Goal: Information Seeking & Learning: Learn about a topic

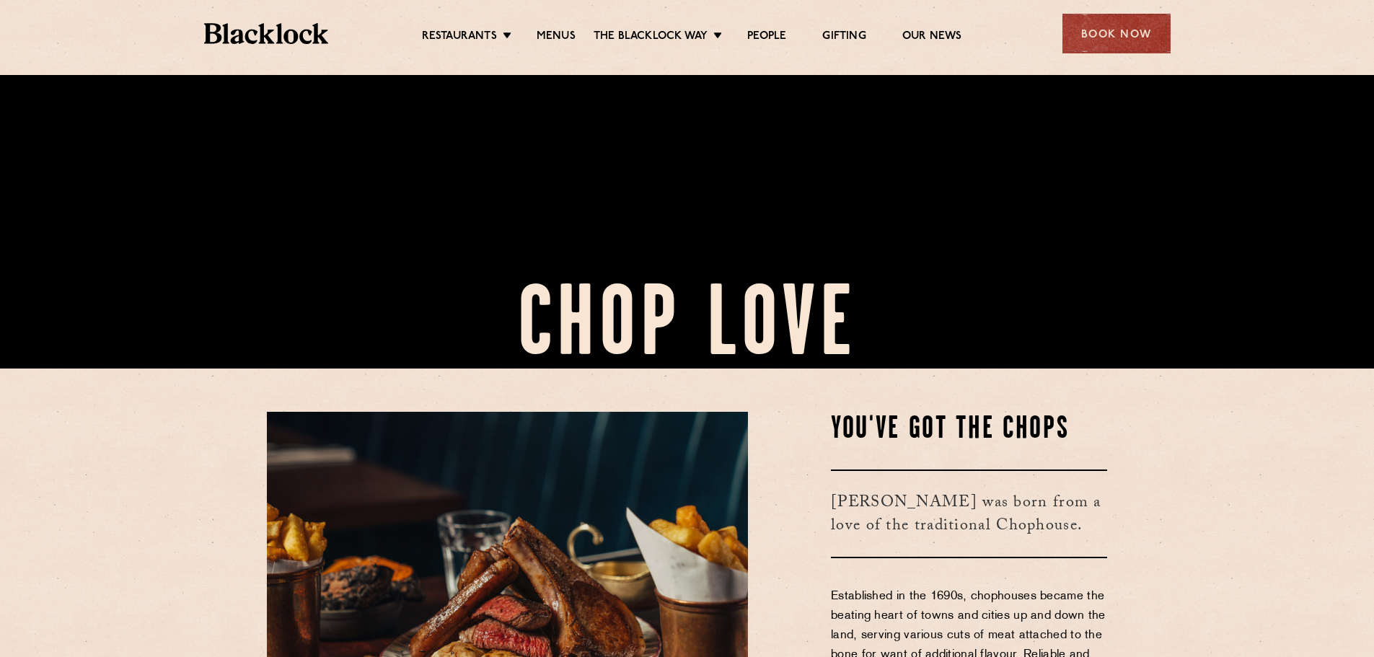
scroll to position [577, 0]
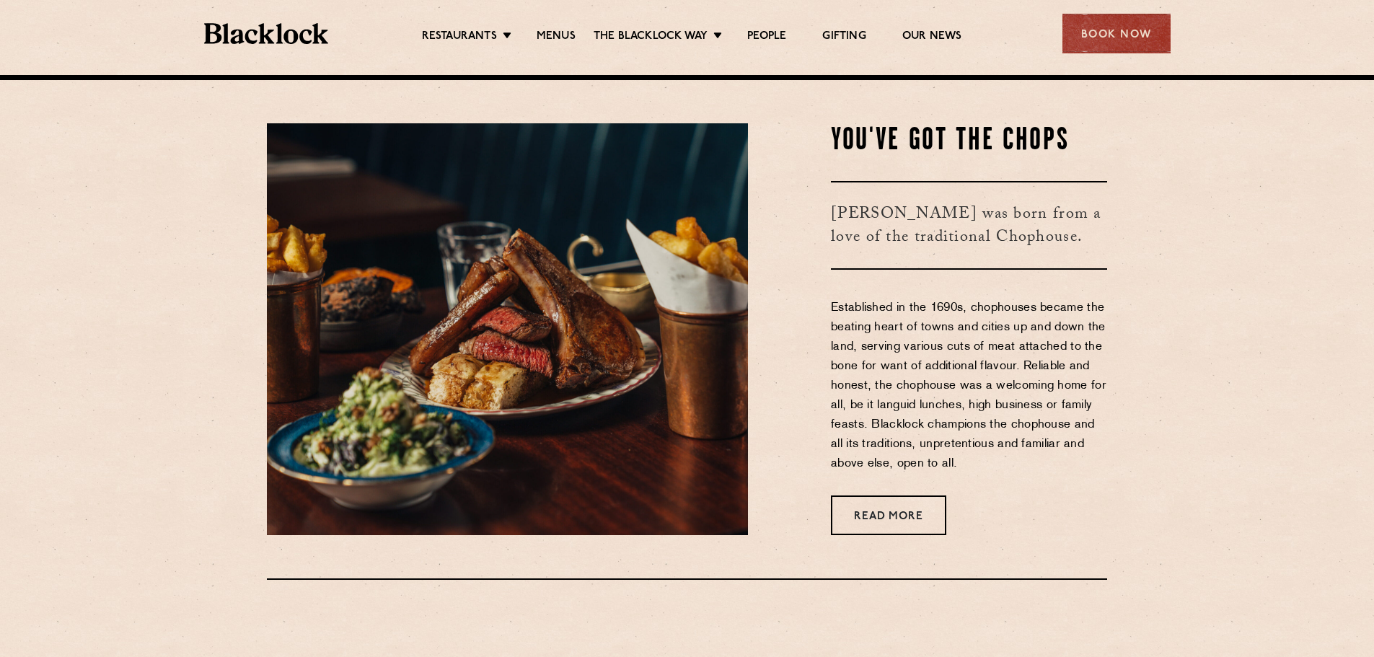
click at [552, 22] on ul "Restaurants Soho City Shoreditch Covent Garden Canary Wharf Manchester Birmingh…" at bounding box center [691, 33] width 726 height 23
click at [554, 30] on link "Menus" at bounding box center [555, 38] width 39 height 16
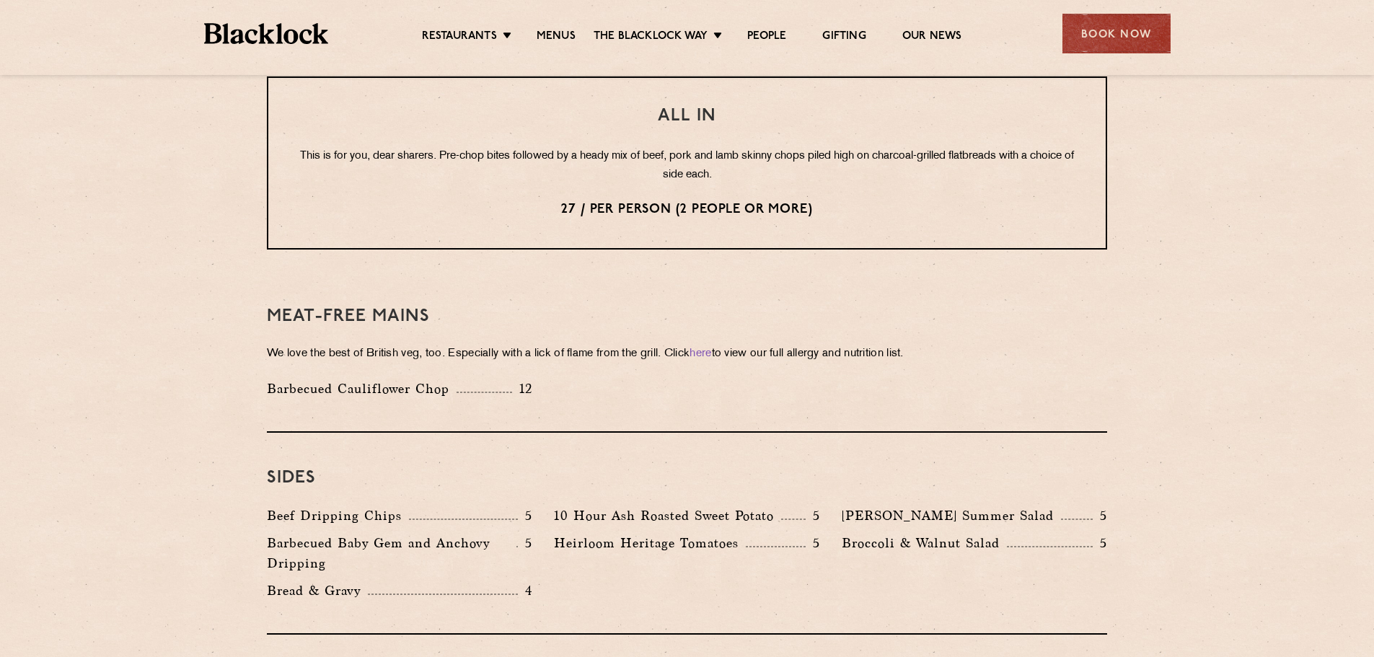
scroll to position [1875, 0]
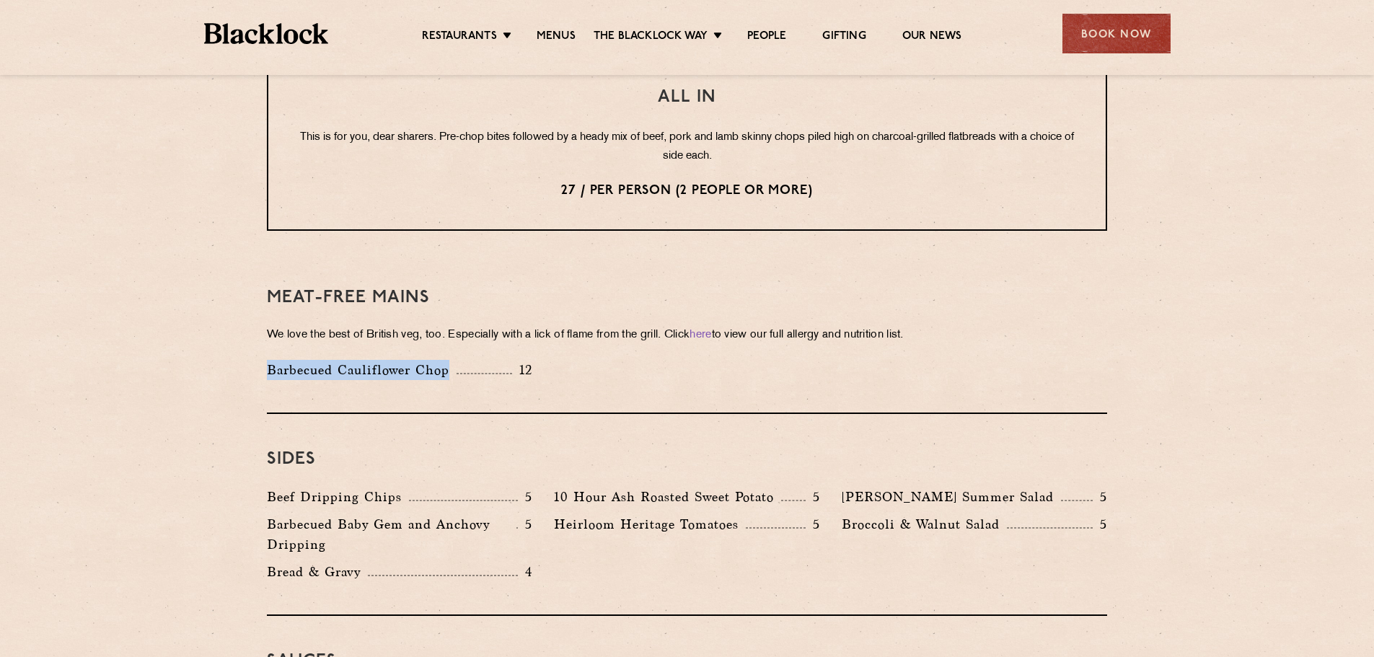
drag, startPoint x: 268, startPoint y: 335, endPoint x: 448, endPoint y: 328, distance: 180.4
click at [448, 360] on div "Barbecued Cauliflower Chop 12" at bounding box center [399, 373] width 287 height 27
click at [607, 325] on p "We love the best of British veg, too. Especially with a lick of flame from the …" at bounding box center [687, 335] width 840 height 20
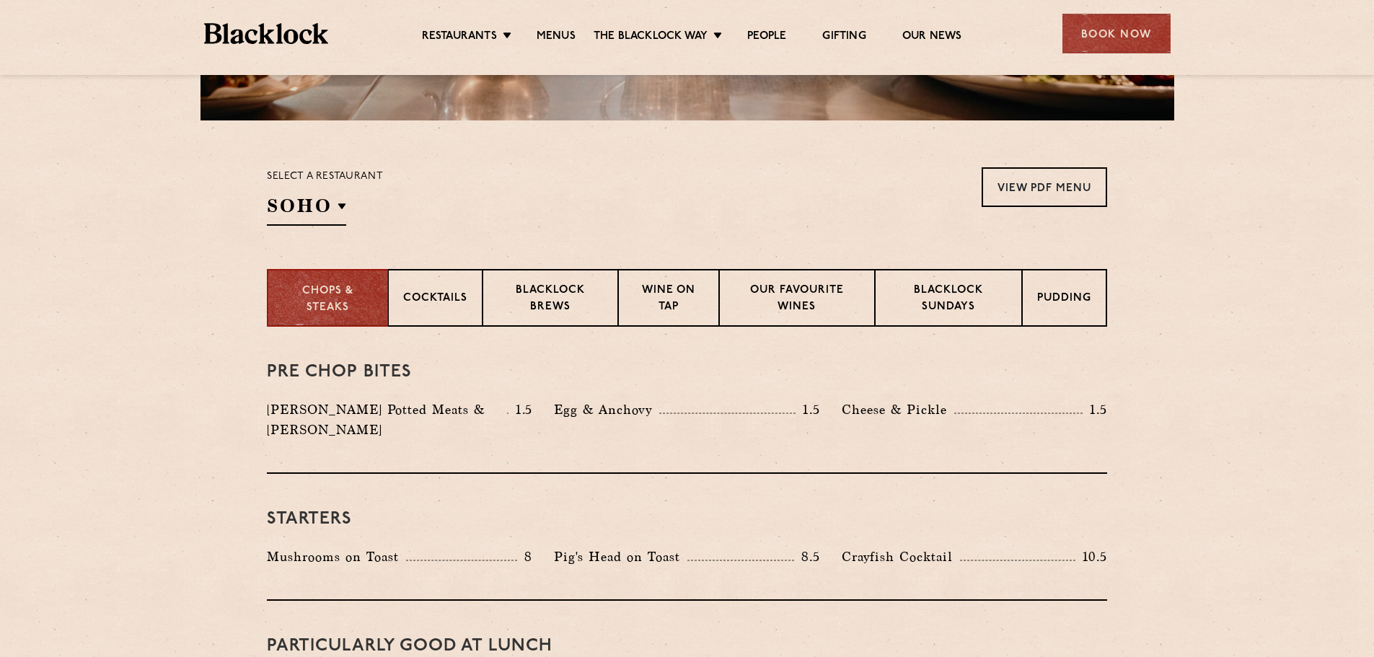
scroll to position [361, 0]
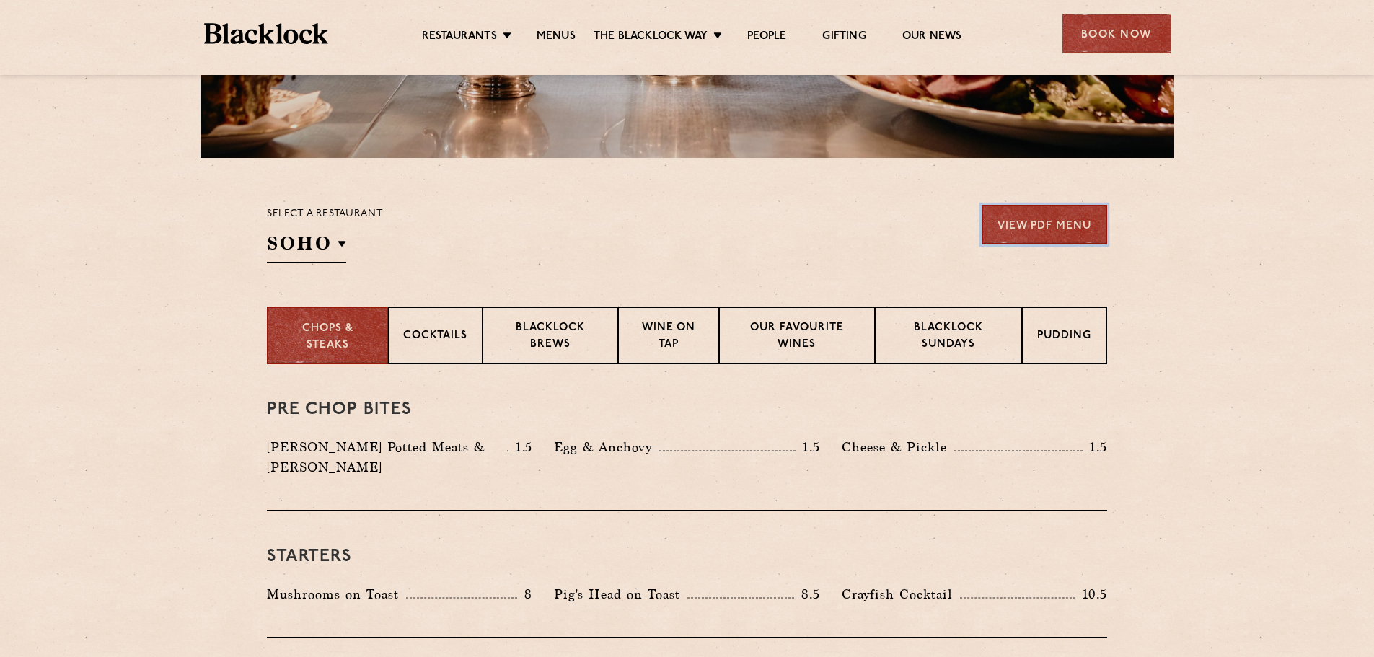
click at [1100, 239] on link "View PDF Menu" at bounding box center [1043, 225] width 125 height 40
click at [423, 342] on p "Cocktails" at bounding box center [435, 337] width 64 height 18
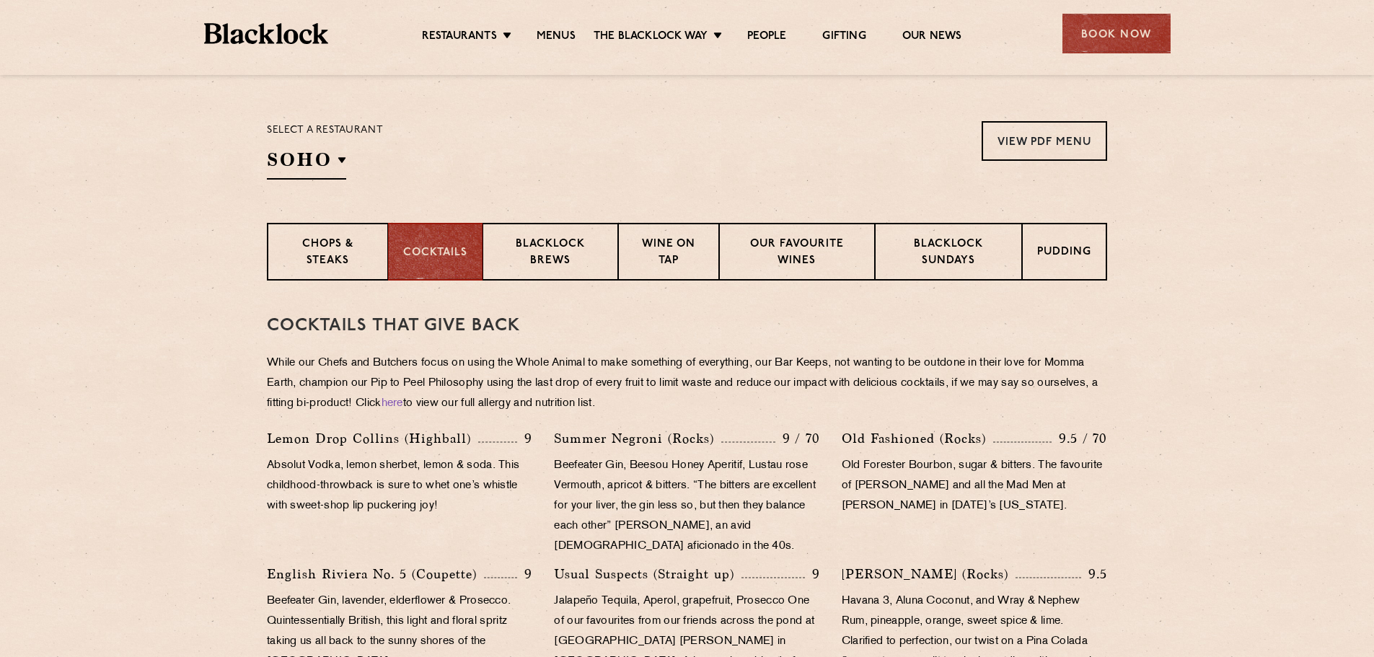
scroll to position [578, 0]
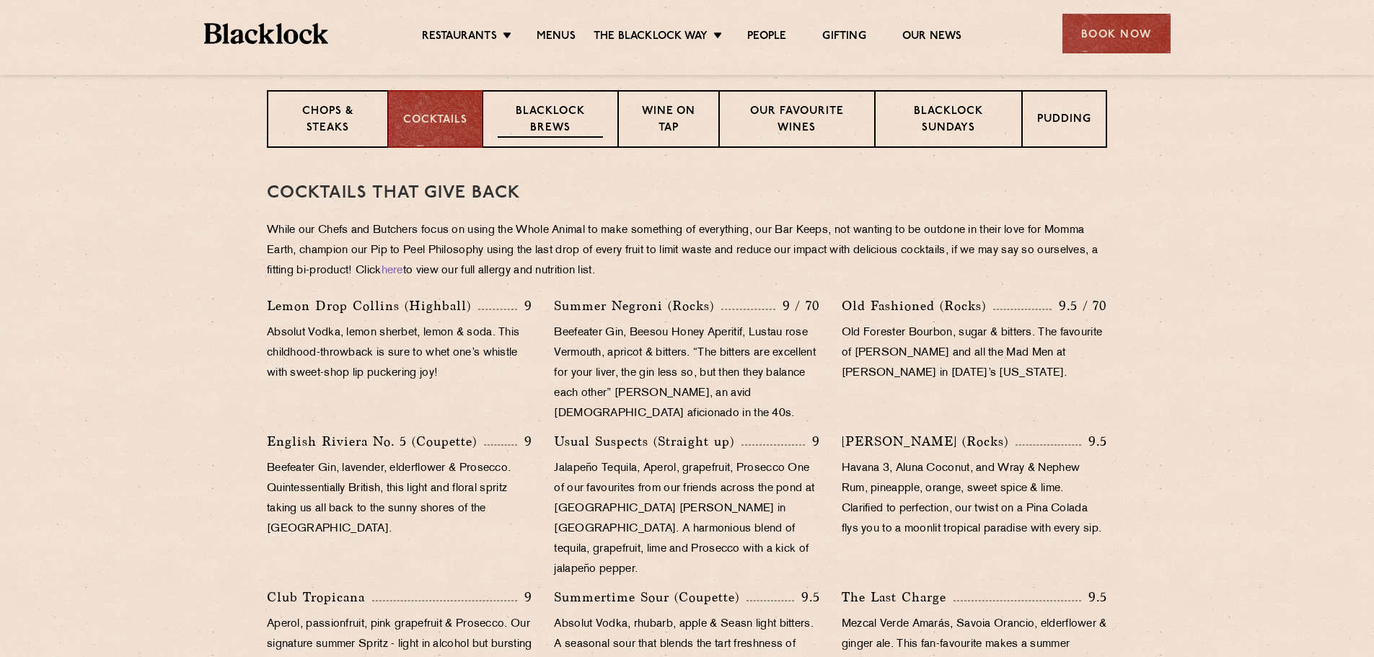
click at [563, 125] on p "Blacklock Brews" at bounding box center [549, 121] width 105 height 34
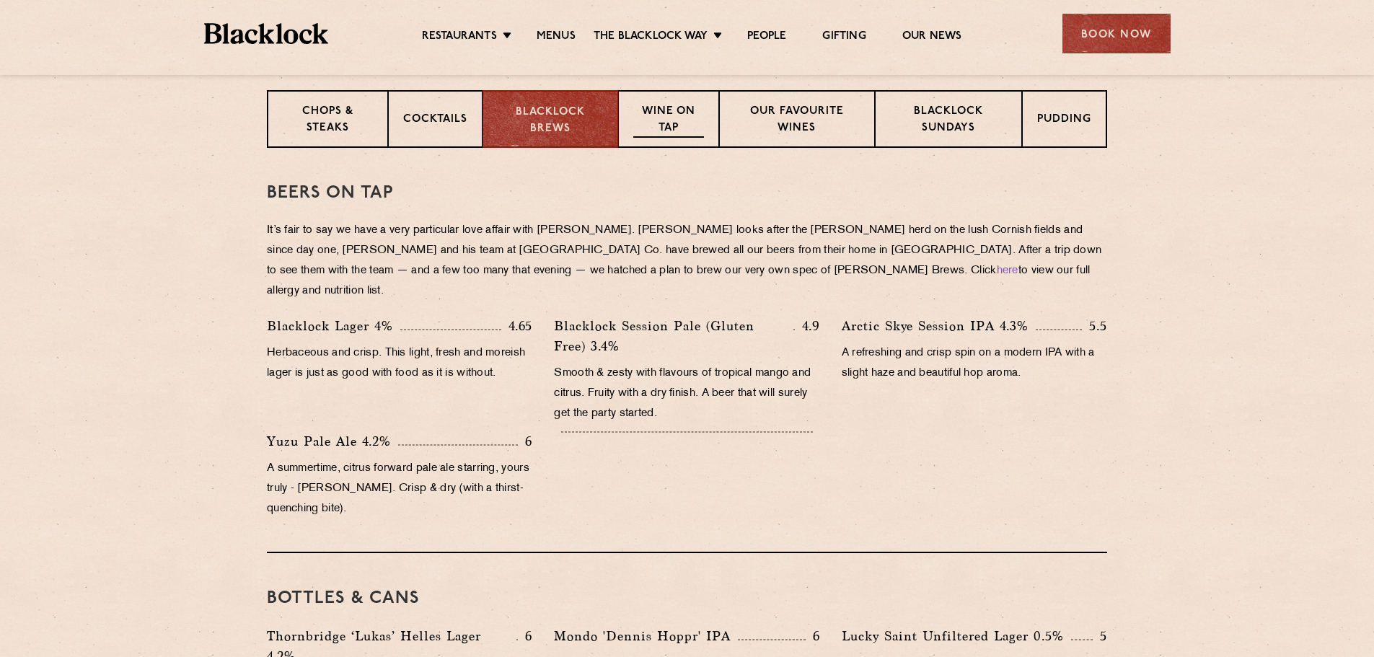
click at [663, 125] on p "Wine on Tap" at bounding box center [668, 121] width 71 height 34
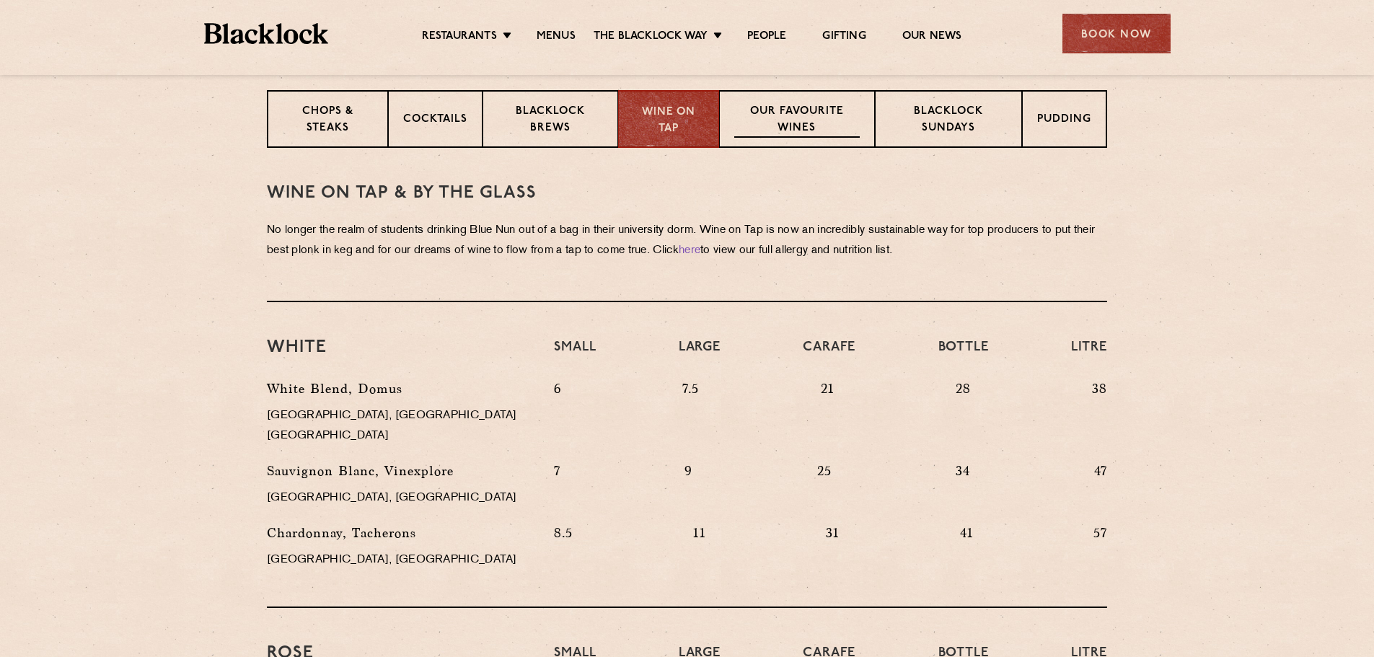
click at [771, 123] on p "Our favourite wines" at bounding box center [796, 121] width 125 height 34
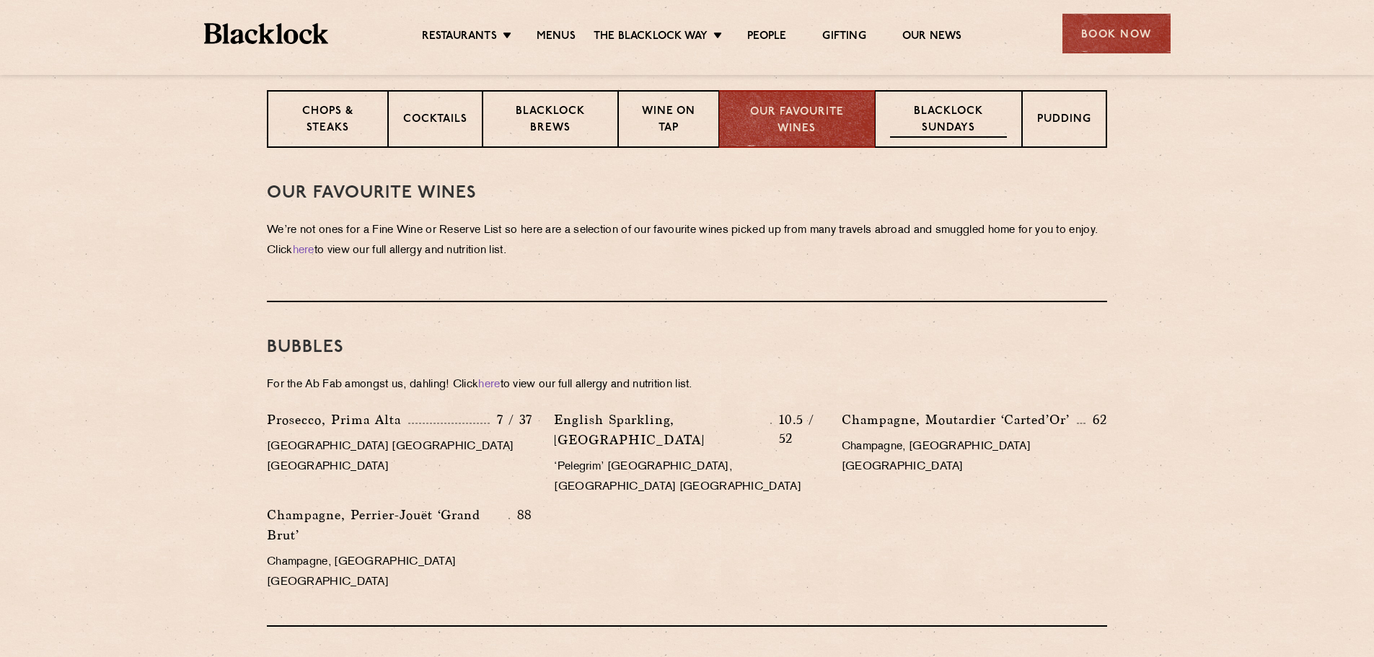
click at [966, 116] on p "Blacklock Sundays" at bounding box center [948, 121] width 117 height 34
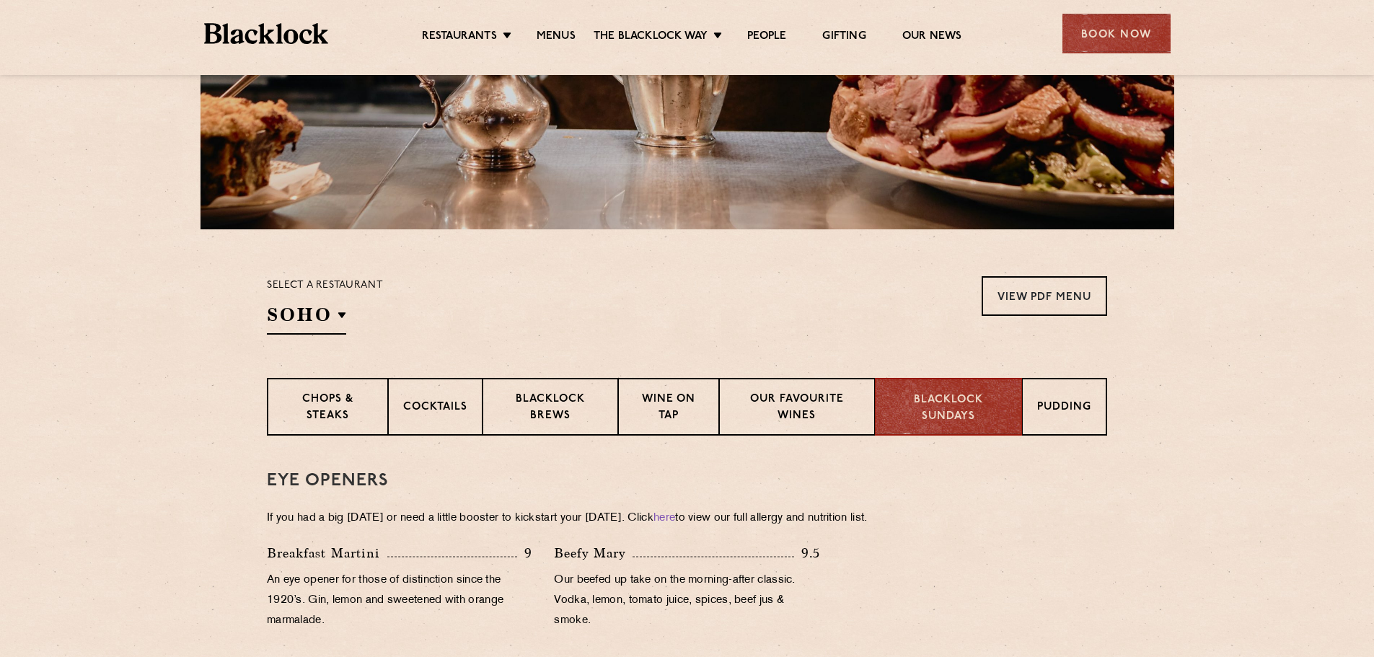
scroll to position [289, 0]
click at [1035, 413] on div "Pudding" at bounding box center [1064, 408] width 84 height 58
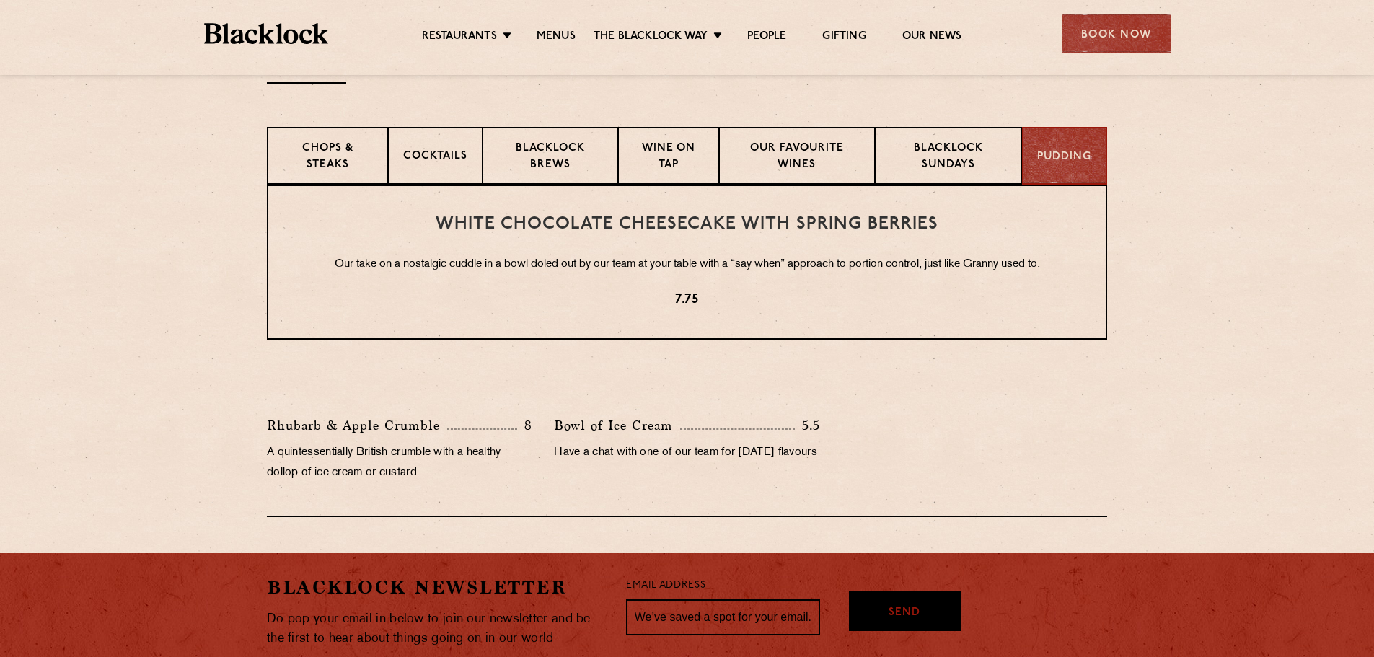
scroll to position [361, 0]
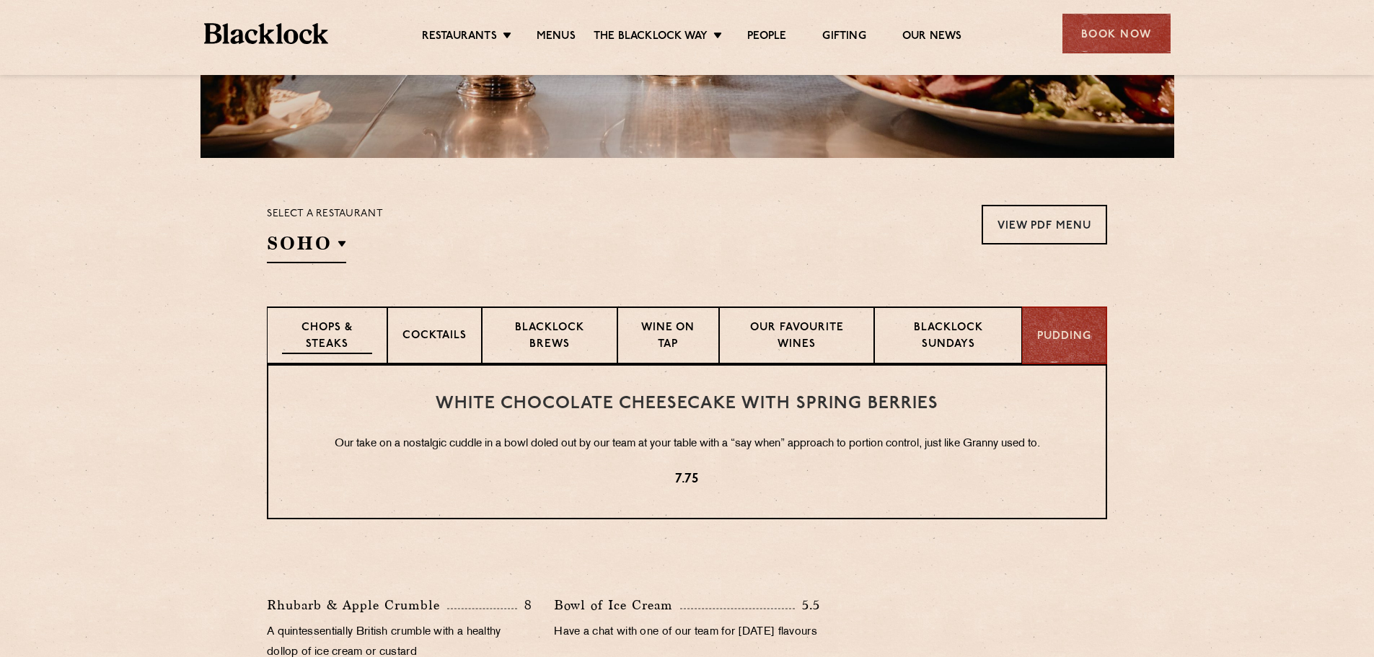
click at [355, 345] on p "Chops & Steaks" at bounding box center [327, 337] width 90 height 34
